Goal: Book appointment/travel/reservation

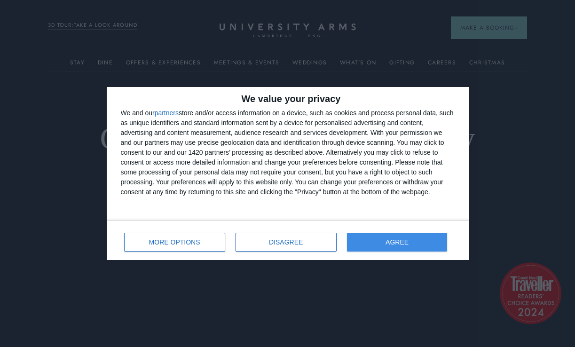
click at [399, 241] on span "AGREE" at bounding box center [396, 242] width 23 height 7
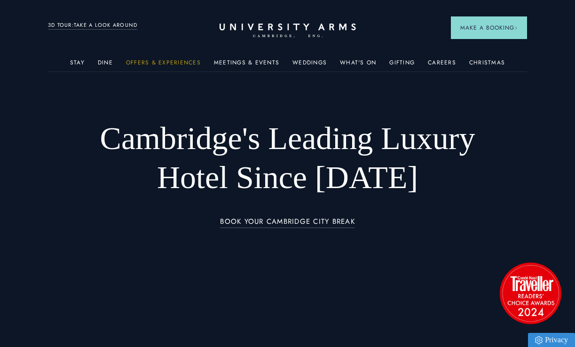
click at [183, 62] on link "Offers & Experiences" at bounding box center [163, 65] width 75 height 12
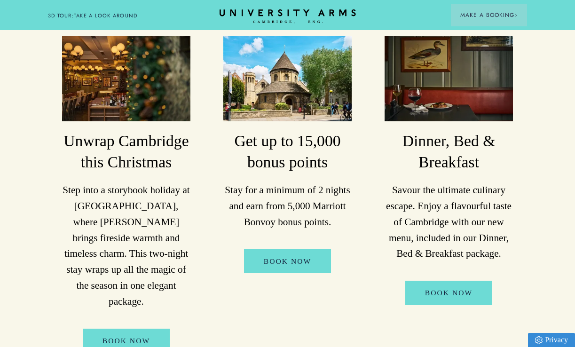
scroll to position [181, 0]
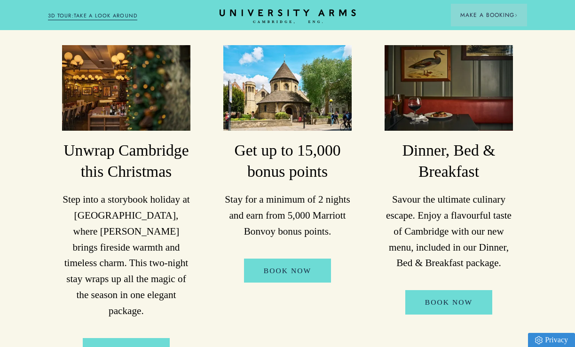
click at [451, 91] on img at bounding box center [448, 88] width 128 height 86
click at [445, 301] on link "Book Now" at bounding box center [448, 302] width 87 height 24
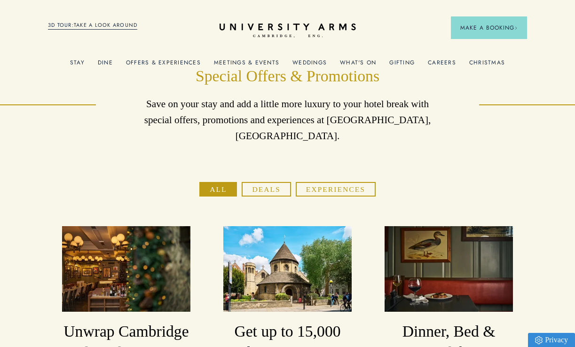
scroll to position [0, 0]
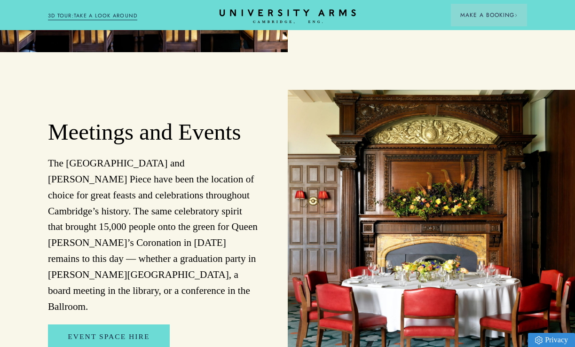
scroll to position [1652, 0]
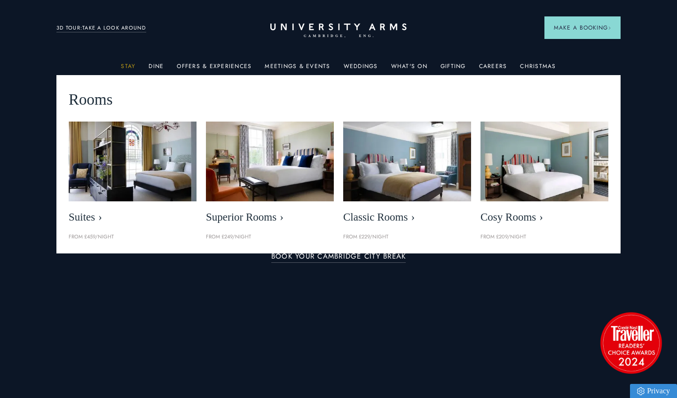
click at [132, 66] on link "Stay" at bounding box center [128, 69] width 15 height 12
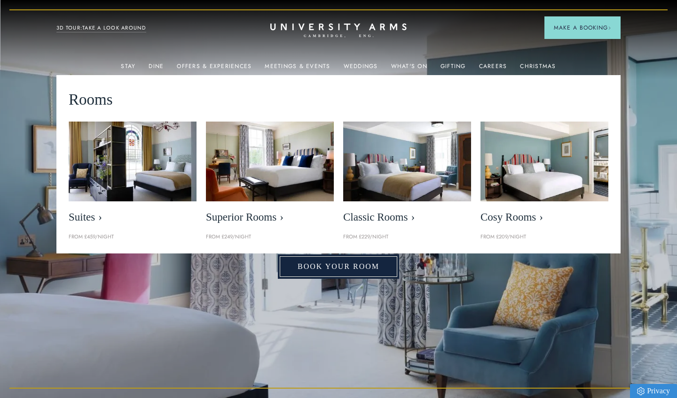
click at [336, 269] on link "Book Your Room" at bounding box center [338, 267] width 121 height 24
